Goal: Task Accomplishment & Management: Use online tool/utility

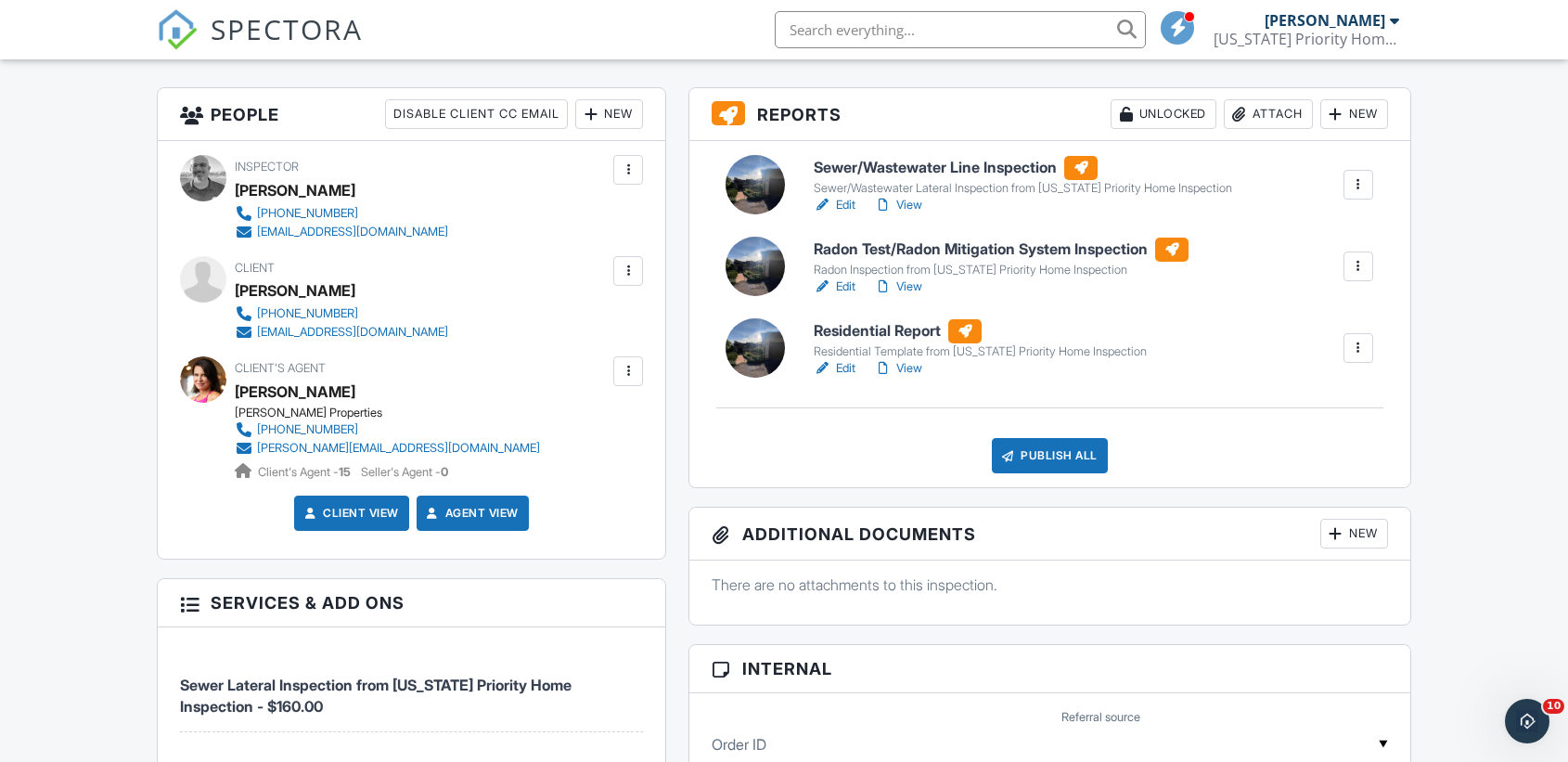
scroll to position [483, 0]
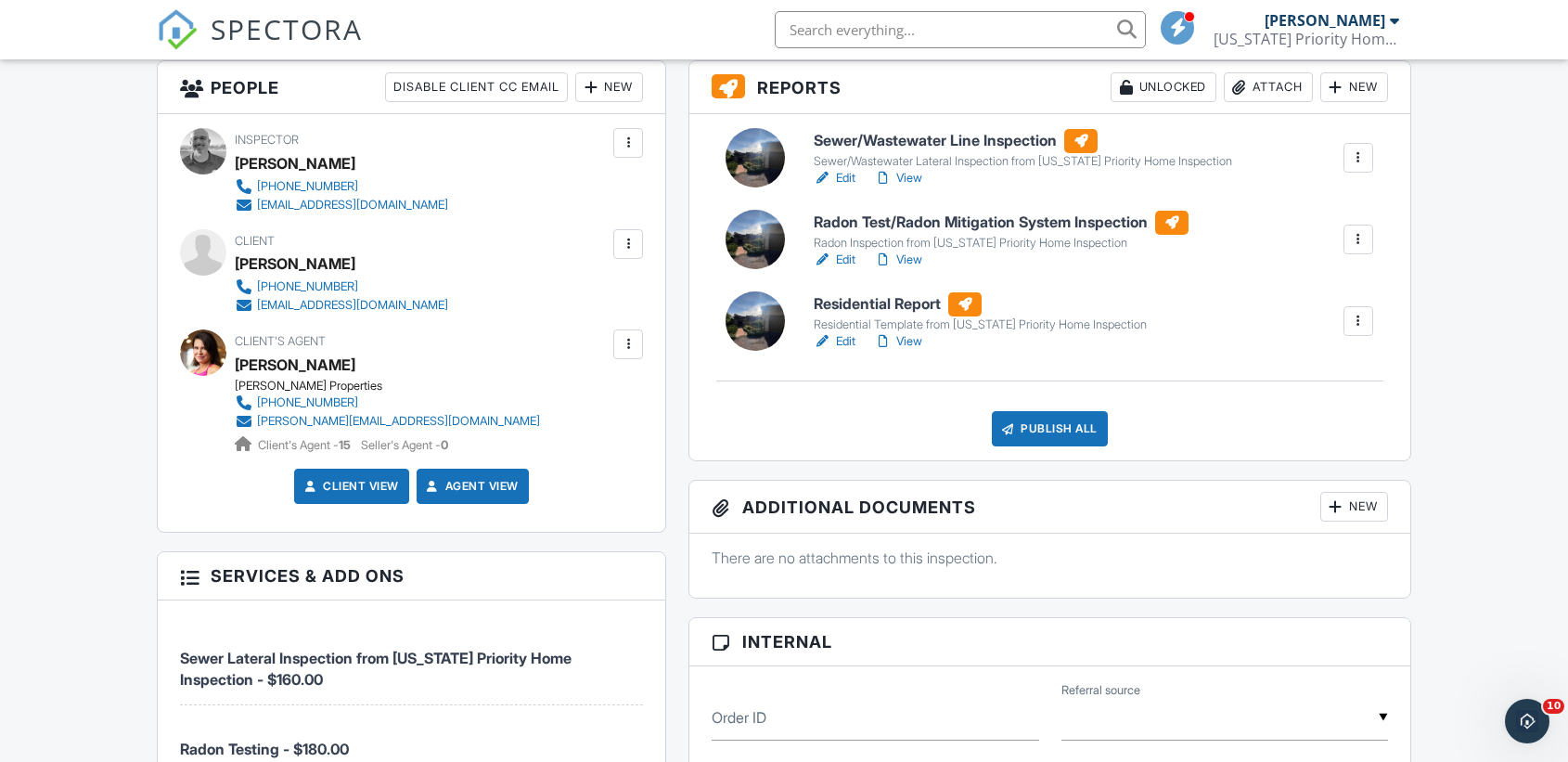
click at [1360, 324] on div at bounding box center [1358, 320] width 18 height 18
click at [1296, 419] on link "Copy" at bounding box center [1310, 419] width 112 height 20
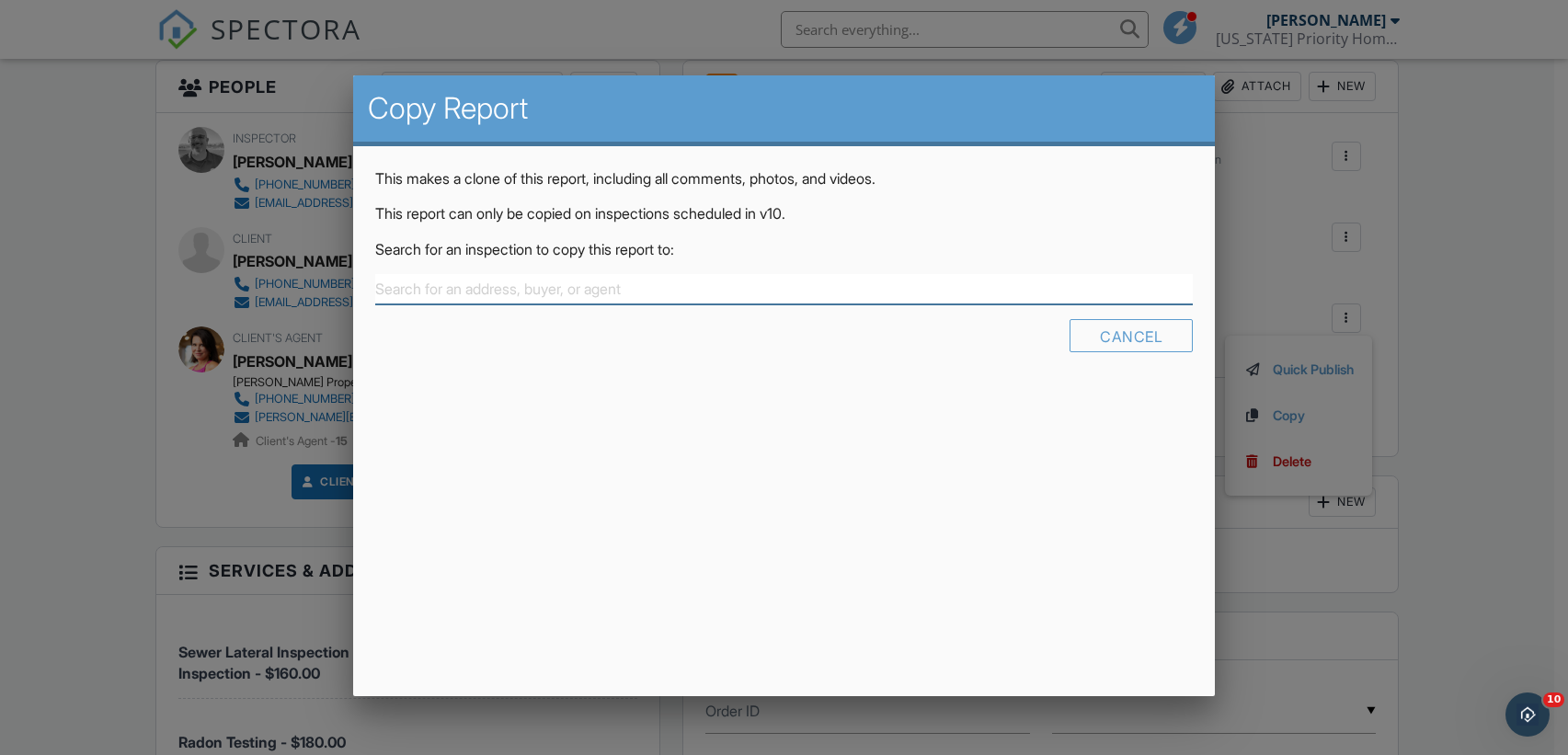
click at [737, 291] on input "text" at bounding box center [784, 289] width 818 height 31
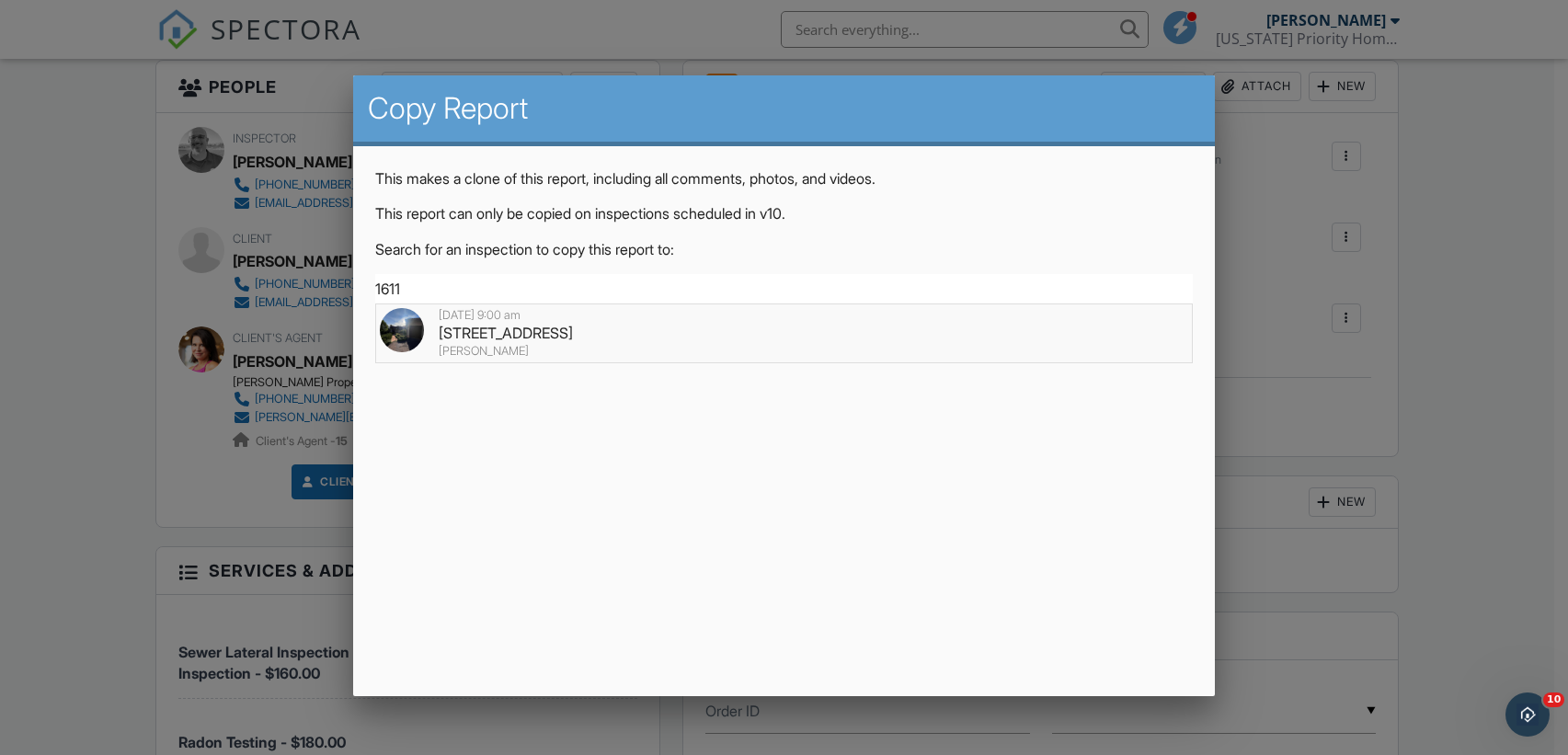
click at [530, 336] on div "[STREET_ADDRESS]" at bounding box center [784, 333] width 809 height 20
type input "[STREET_ADDRESS]"
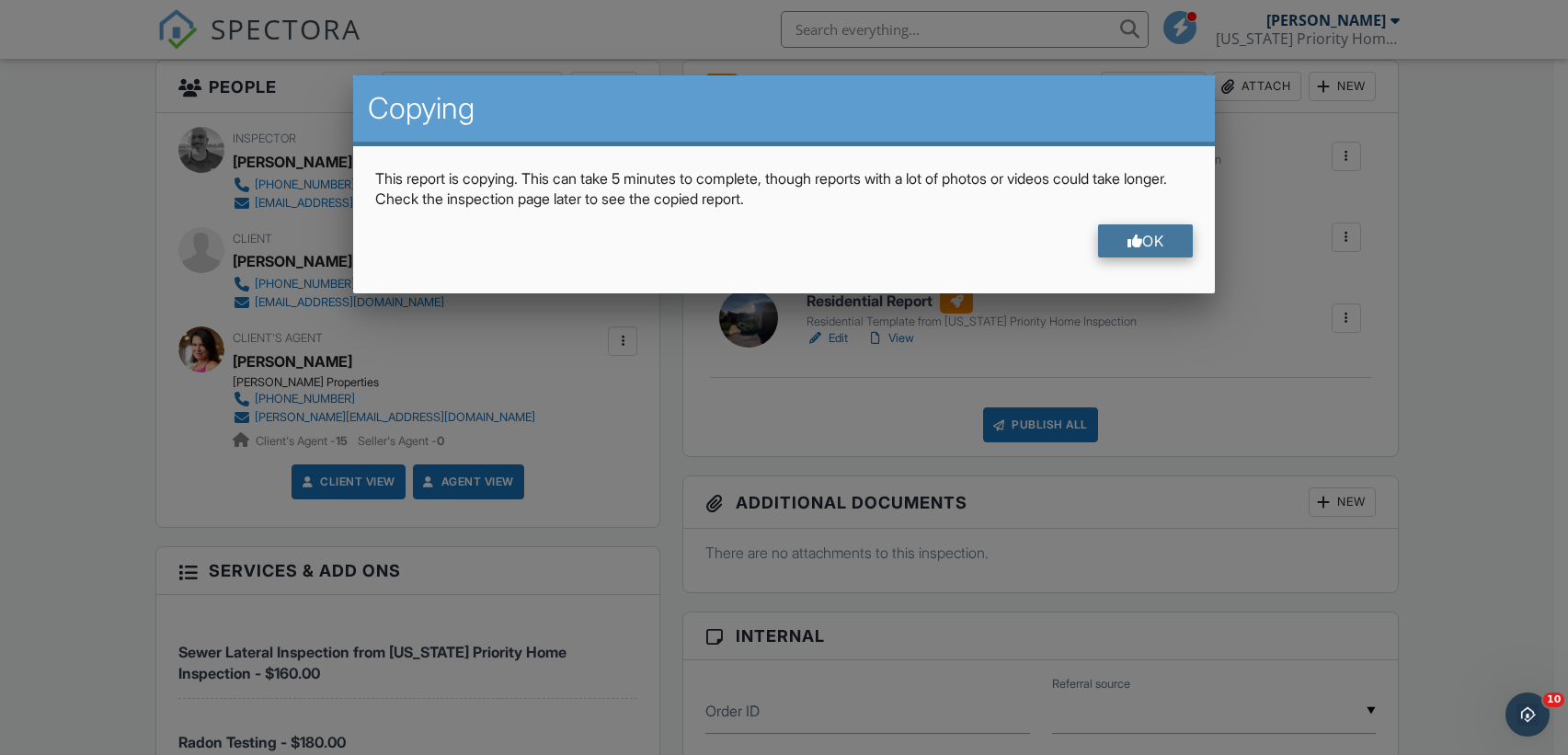
click at [1152, 244] on div "OK" at bounding box center [1145, 240] width 95 height 33
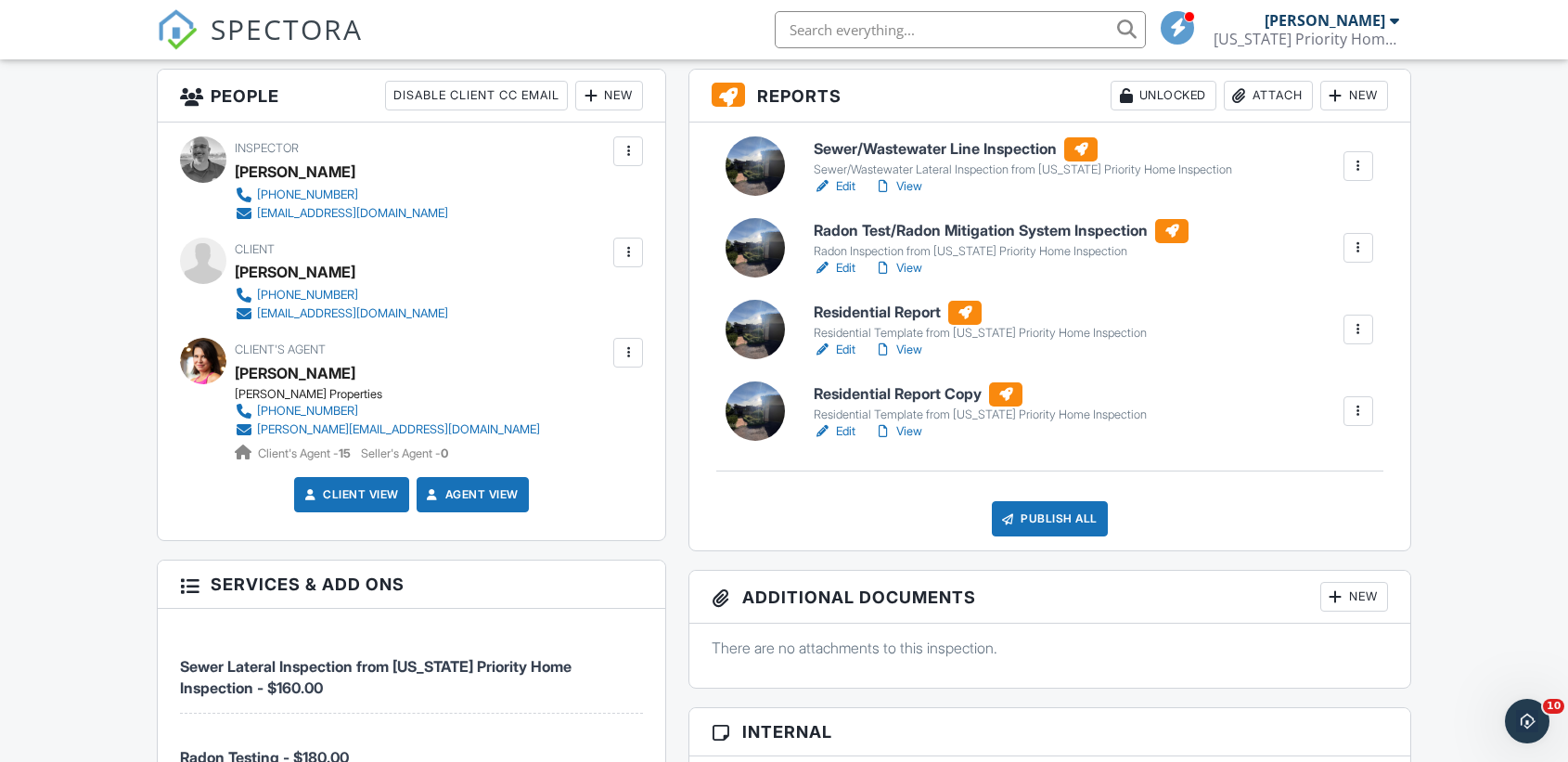
scroll to position [476, 0]
click at [851, 433] on link "Edit" at bounding box center [834, 431] width 42 height 18
